Goal: Transaction & Acquisition: Purchase product/service

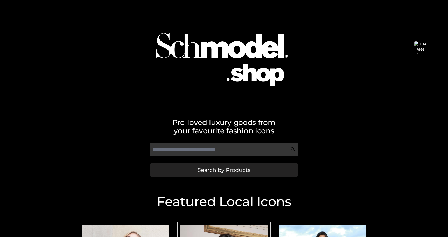
click at [199, 170] on span "Search by Products" at bounding box center [224, 169] width 53 height 5
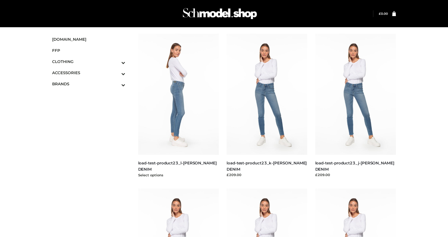
click at [192, 107] on img at bounding box center [178, 94] width 81 height 121
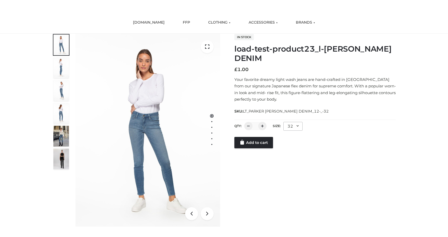
scroll to position [37, 0]
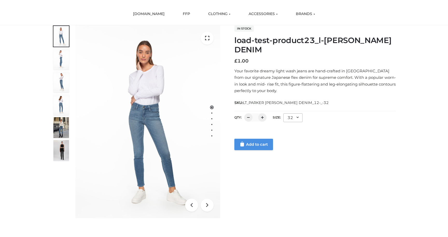
click at [238, 149] on link "Add to cart" at bounding box center [254, 144] width 39 height 11
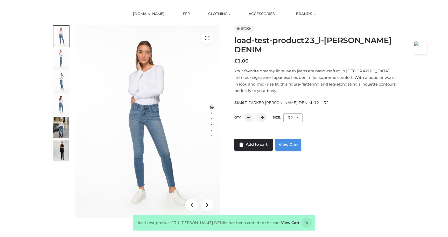
click at [290, 145] on link "View Cart" at bounding box center [289, 145] width 26 height 12
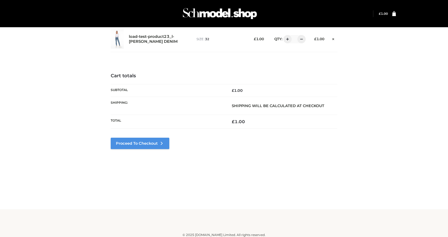
click at [145, 144] on link "Proceed to Checkout" at bounding box center [140, 143] width 59 height 11
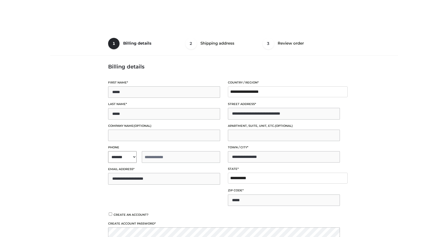
select select "**"
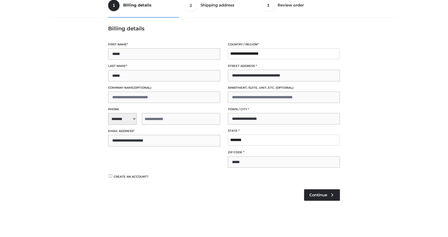
scroll to position [55, 0]
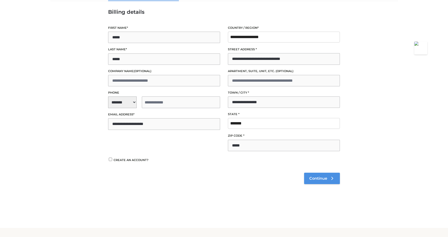
click at [315, 182] on link "Continue" at bounding box center [322, 178] width 36 height 11
click at [145, 103] on input "tel" at bounding box center [181, 103] width 78 height 12
type input "**********"
click at [117, 104] on span "**********" at bounding box center [164, 103] width 112 height 12
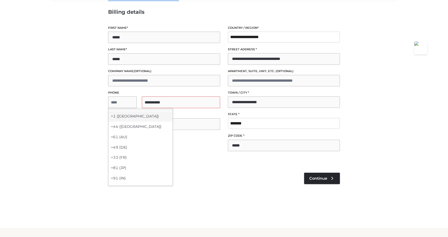
click at [117, 114] on div "+1 (US)" at bounding box center [140, 116] width 64 height 10
select select "**"
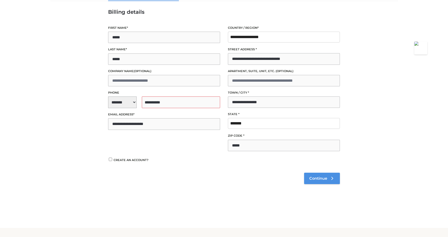
click at [316, 177] on span "Continue" at bounding box center [319, 178] width 18 height 5
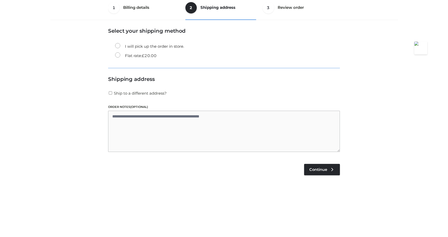
scroll to position [31, 0]
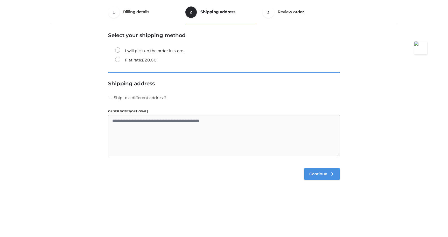
click at [316, 173] on span "Continue" at bounding box center [319, 174] width 18 height 5
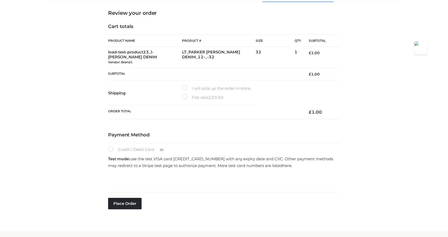
scroll to position [61, 0]
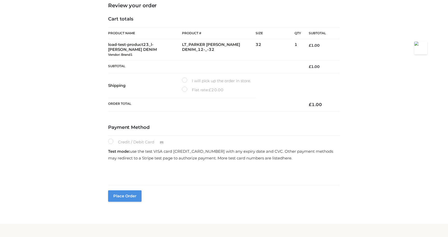
click at [122, 196] on button "Place order" at bounding box center [124, 196] width 33 height 11
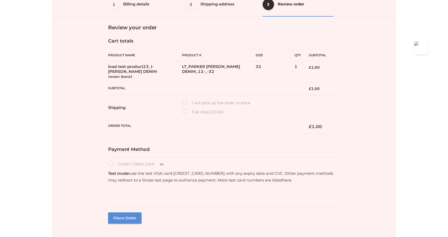
scroll to position [20, 0]
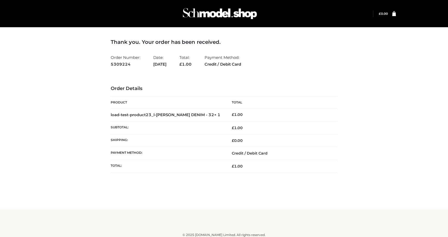
scroll to position [3, 0]
